Goal: Check status: Check status

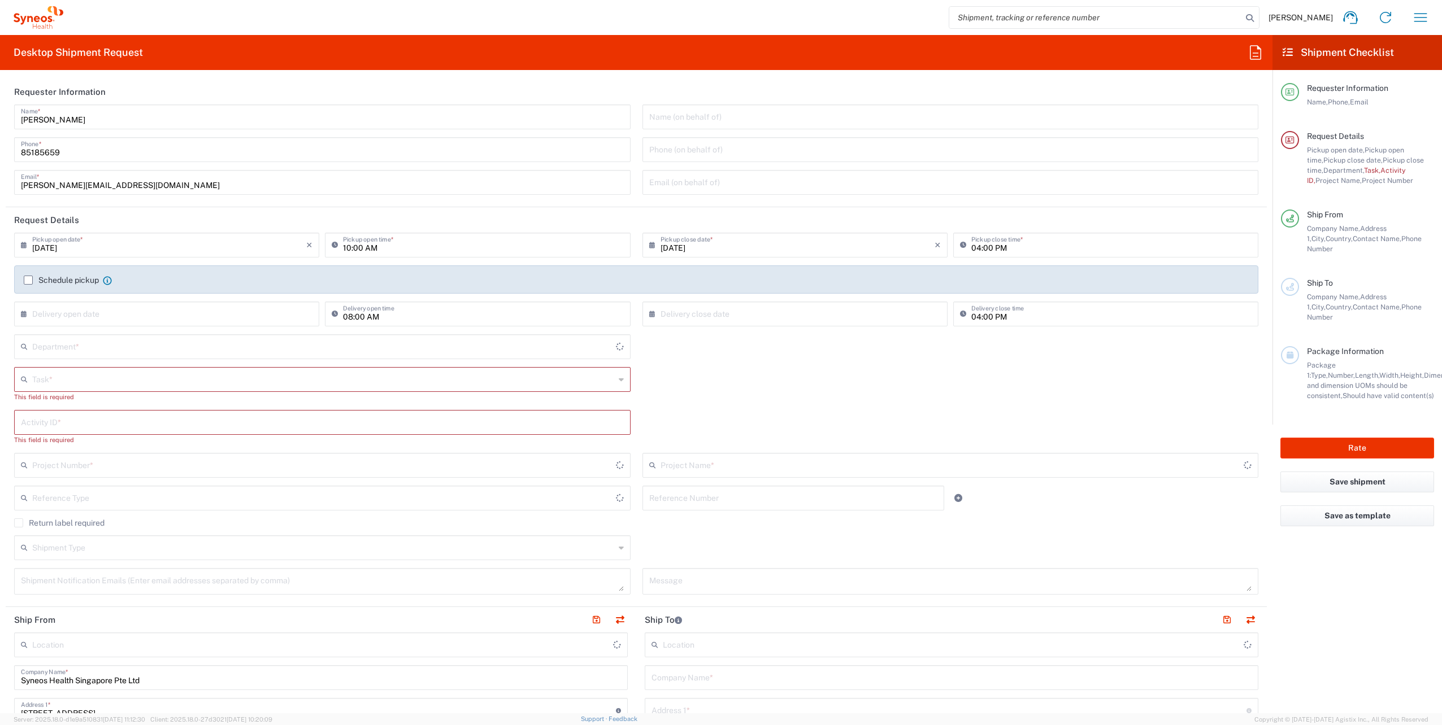
type input "4510"
type input "[GEOGRAPHIC_DATA]"
click at [1422, 22] on icon "button" at bounding box center [1420, 17] width 18 height 18
type input "Syneos Health Singapore PteLtd"
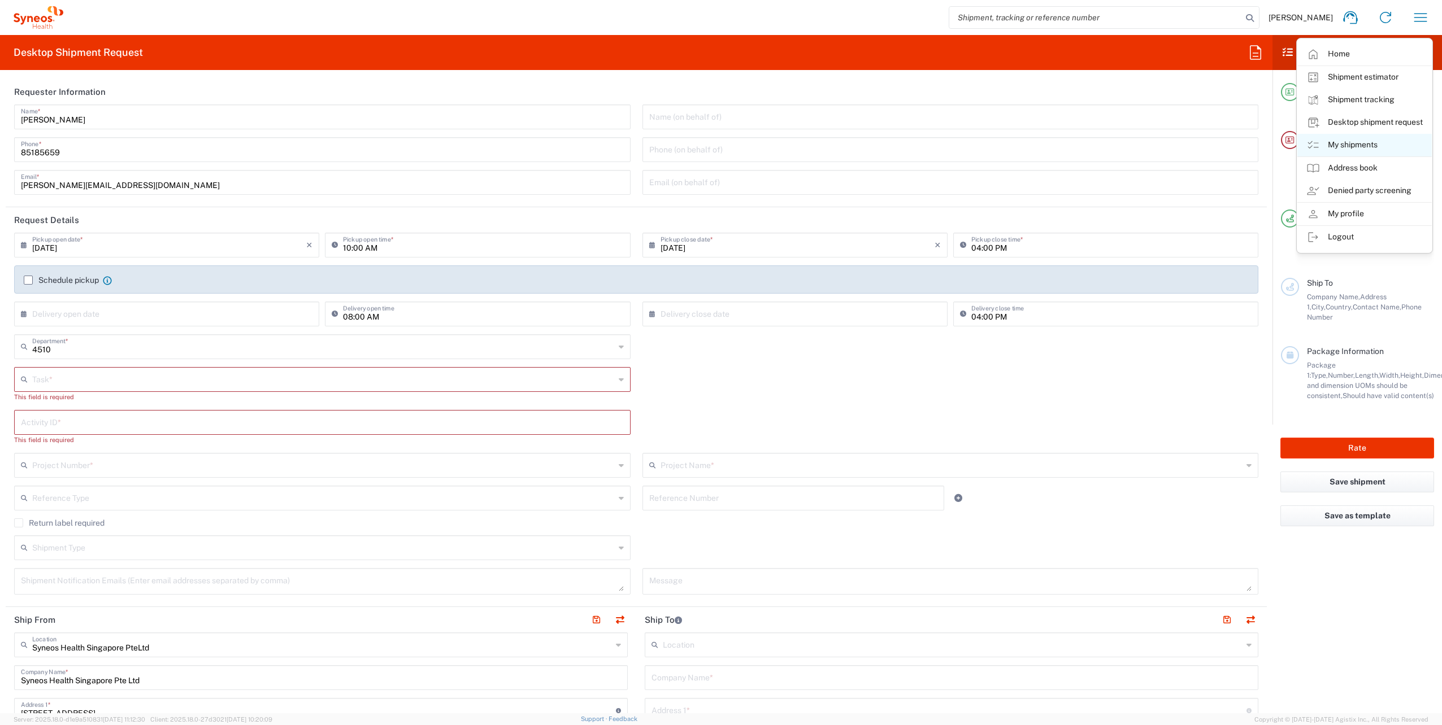
click at [1339, 148] on link "My shipments" at bounding box center [1364, 145] width 134 height 23
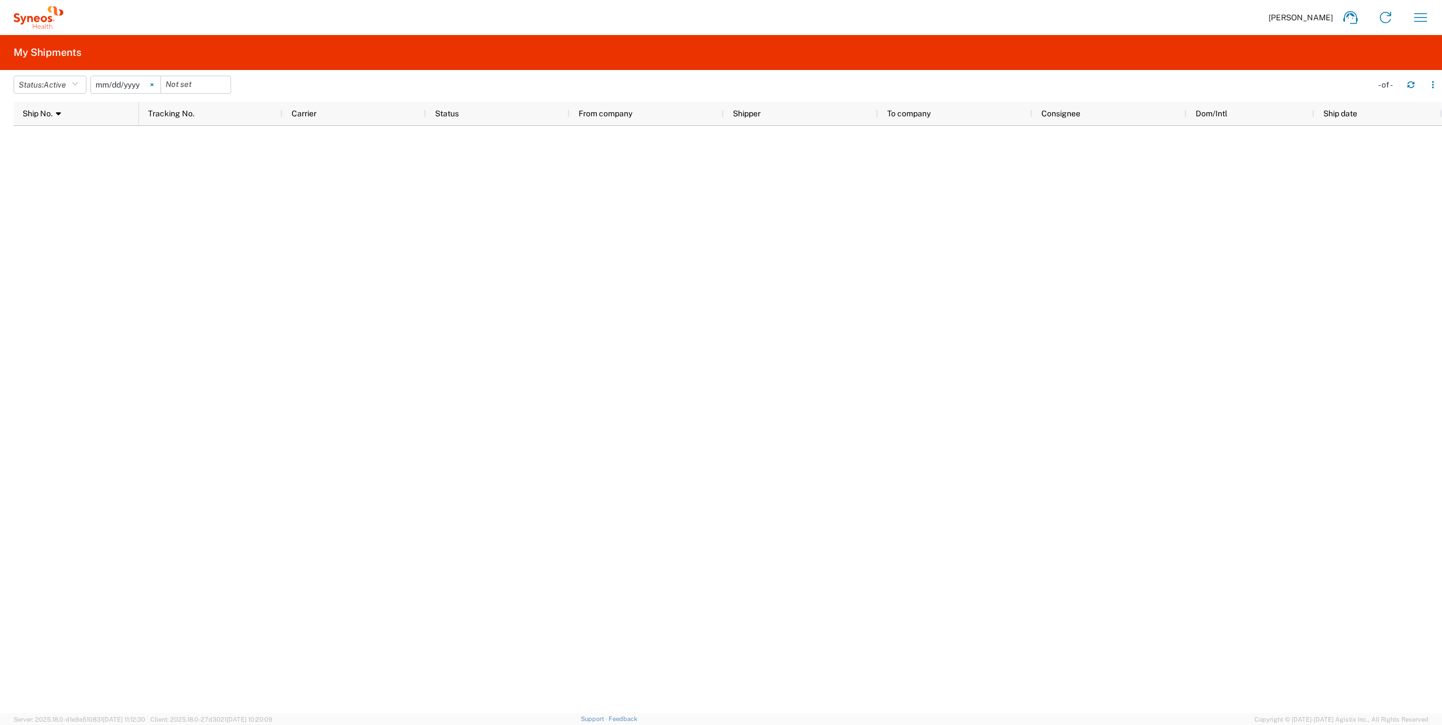
click at [154, 85] on icon at bounding box center [151, 84] width 3 height 3
click at [76, 81] on icon "button" at bounding box center [75, 85] width 6 height 8
click at [46, 140] on span "All" at bounding box center [80, 145] width 132 height 18
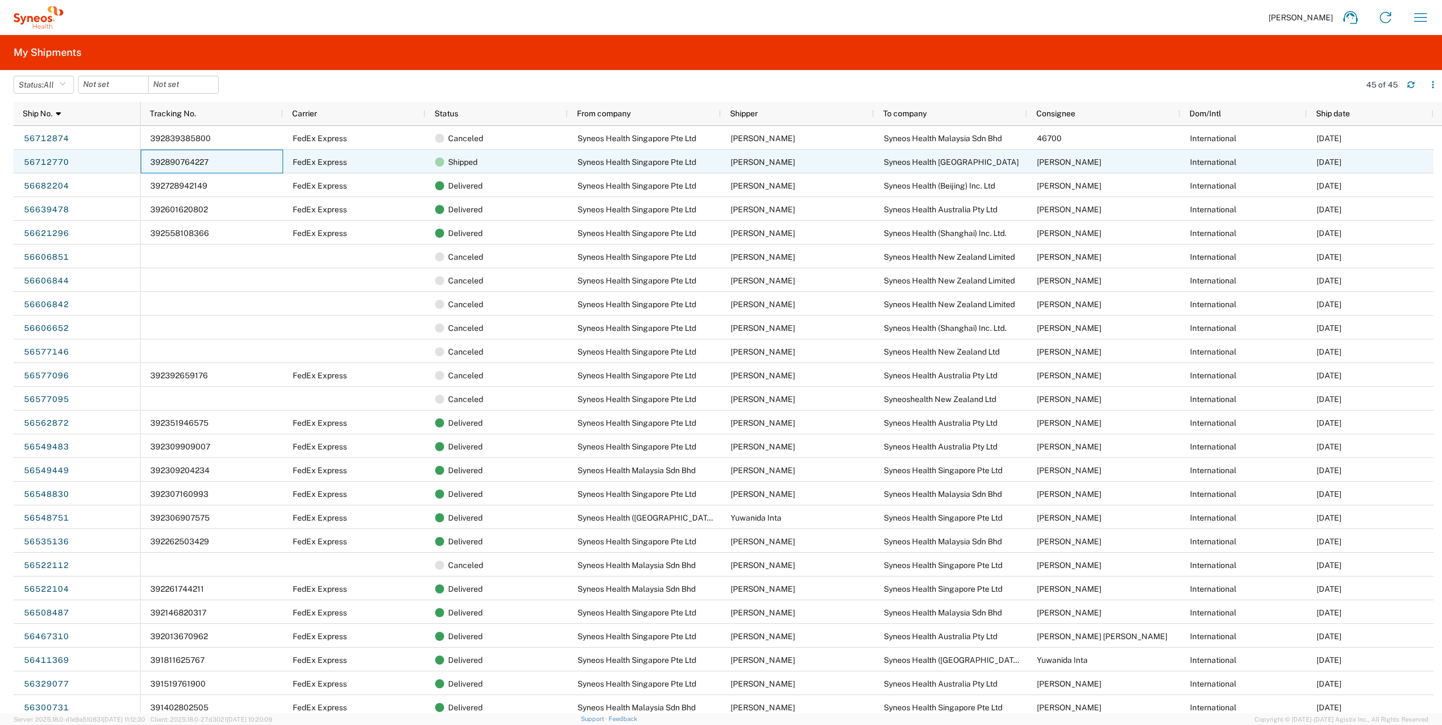
click at [225, 165] on div "392890764227" at bounding box center [212, 162] width 142 height 24
